Goal: Task Accomplishment & Management: Use online tool/utility

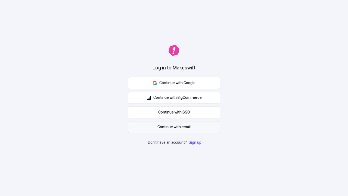
click at [174, 127] on span "Continue with email" at bounding box center [173, 127] width 33 height 6
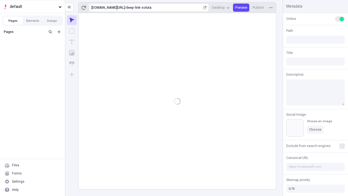
type input "/deep-link-soluta"
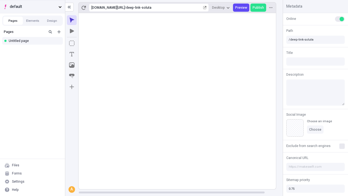
click at [32, 7] on span "default" at bounding box center [33, 7] width 46 height 6
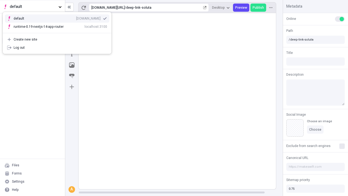
click at [76, 17] on div "[DOMAIN_NAME]" at bounding box center [88, 18] width 24 height 4
click at [59, 32] on icon "Add new" at bounding box center [58, 31] width 3 height 3
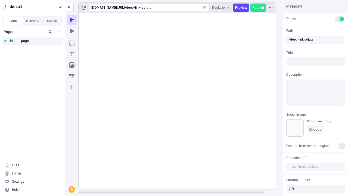
click at [34, 49] on div "Blank page" at bounding box center [34, 50] width 52 height 8
type input "/deep-link-conitor"
